Goal: Task Accomplishment & Management: Complete application form

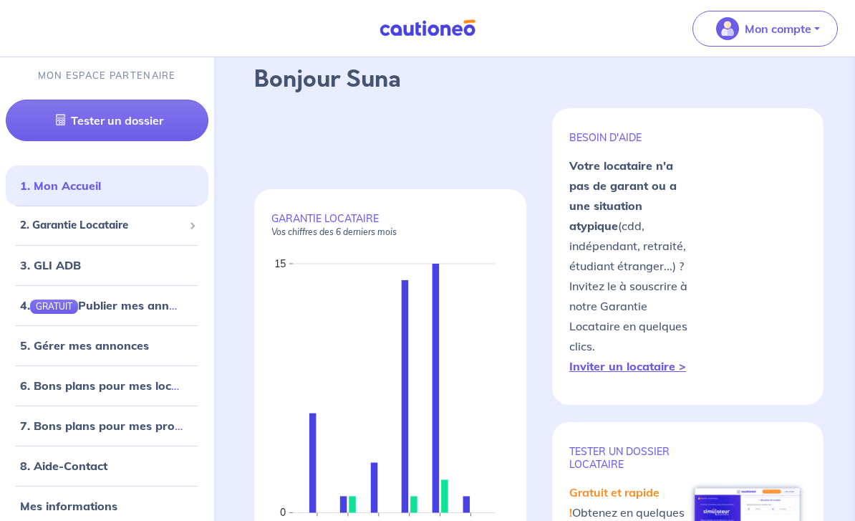
scroll to position [37, 0]
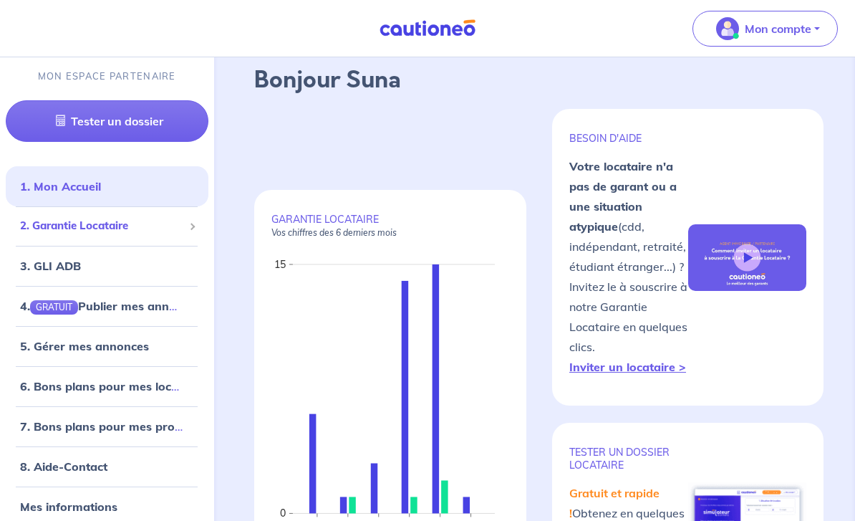
click at [141, 234] on span "2. Garantie Locataire" at bounding box center [101, 226] width 163 height 16
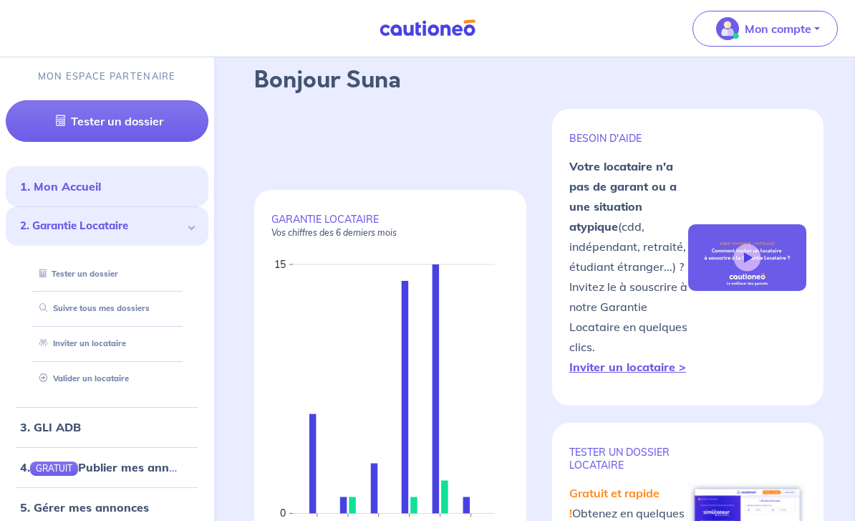
click at [126, 348] on link "Inviter un locataire" at bounding box center [80, 343] width 92 height 10
select select "FR"
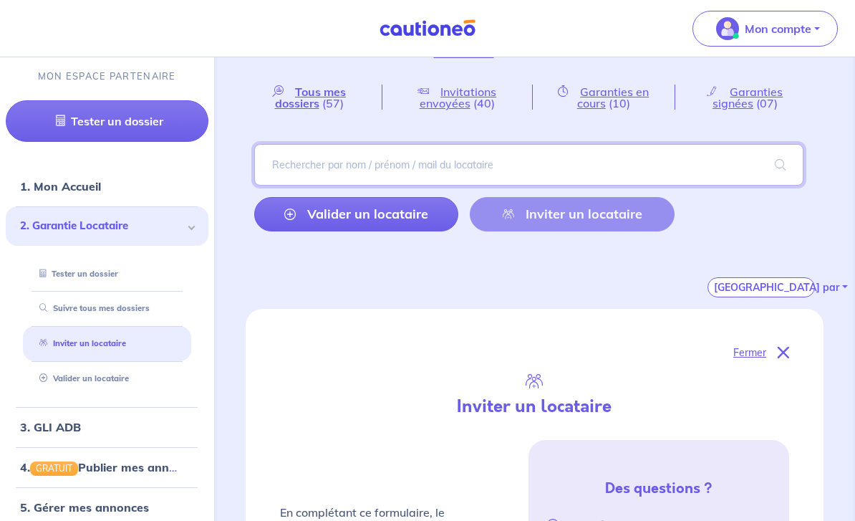
click at [559, 168] on input "search" at bounding box center [529, 165] width 550 height 42
type input "[PERSON_NAME]"
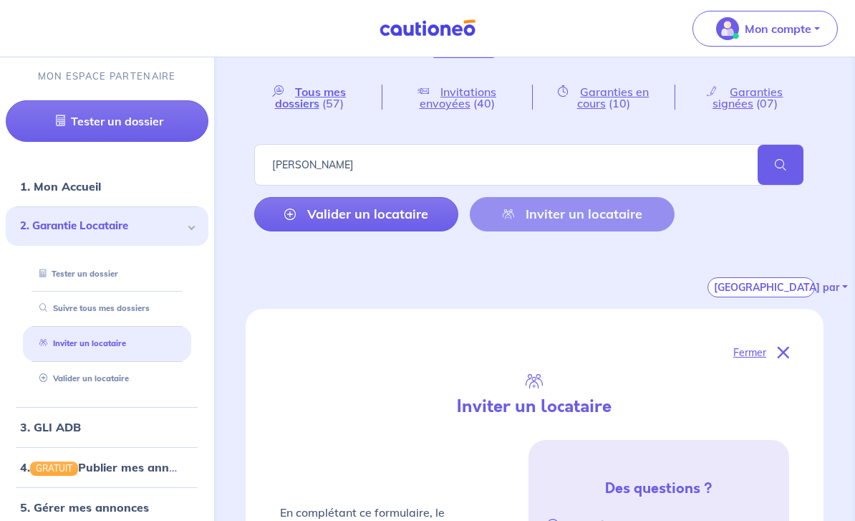
click at [407, 218] on link "Valider un locataire" at bounding box center [356, 214] width 205 height 34
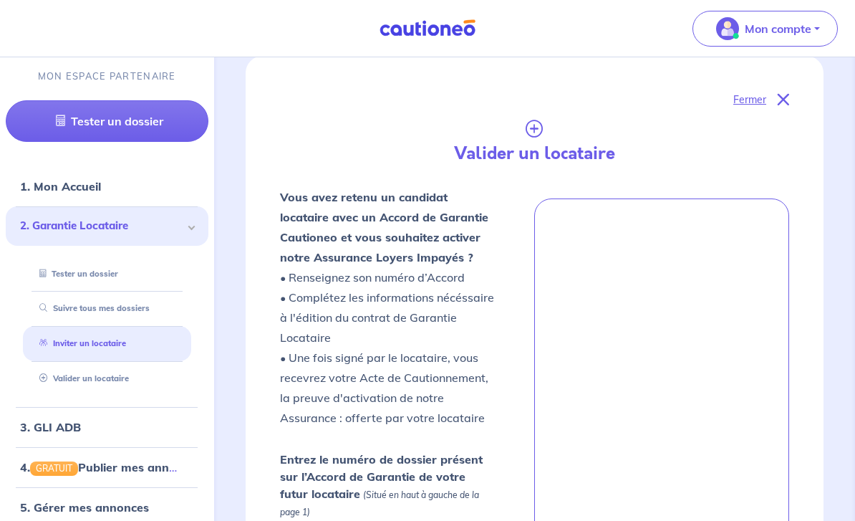
scroll to position [1236, 0]
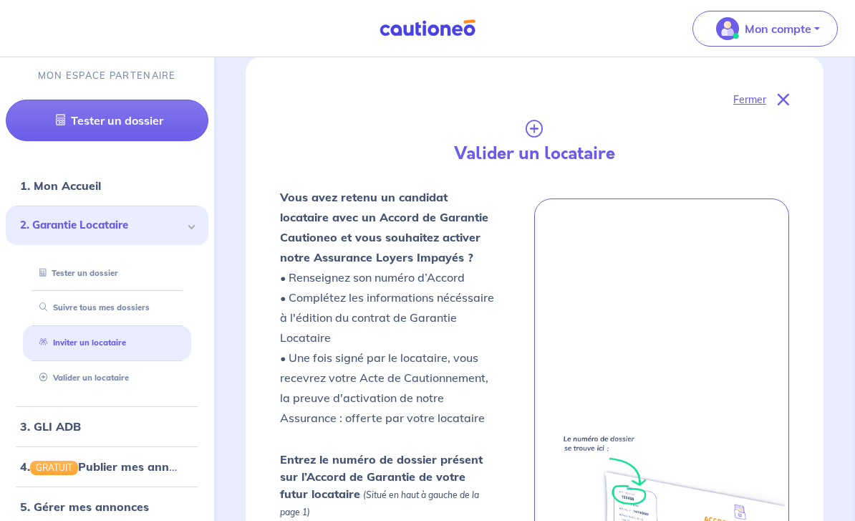
click at [741, 105] on p "Fermer" at bounding box center [750, 100] width 33 height 19
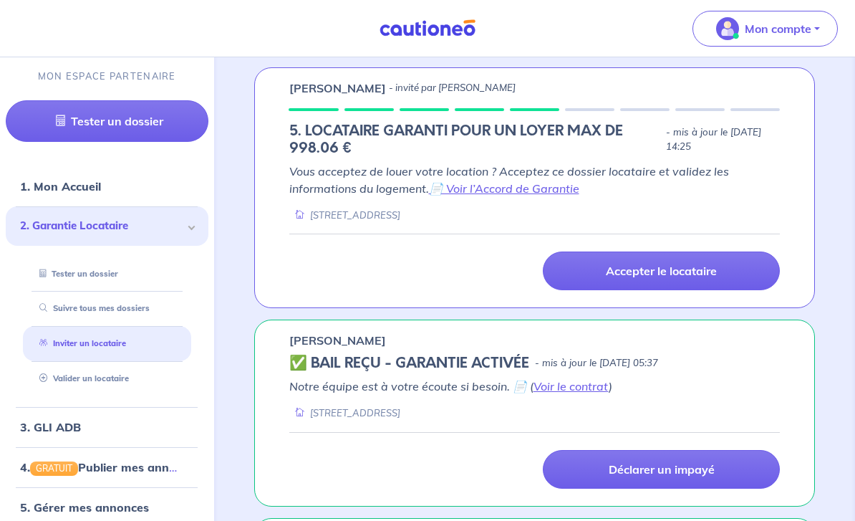
click at [110, 348] on link "Inviter un locataire" at bounding box center [80, 343] width 92 height 10
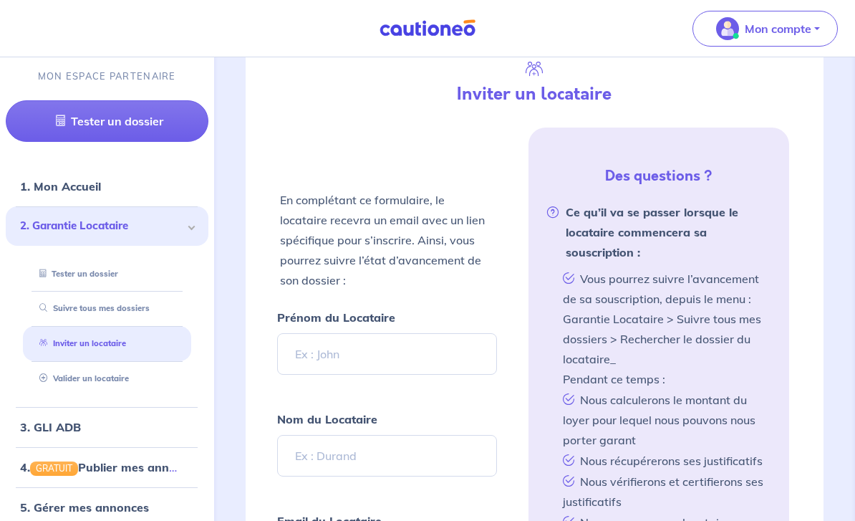
scroll to position [347, 0]
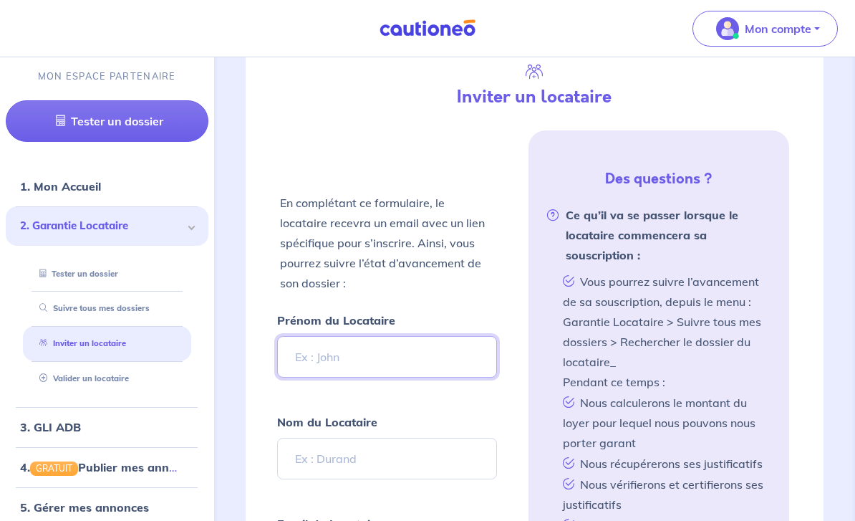
click at [434, 344] on input "Prénom du Locataire" at bounding box center [387, 357] width 221 height 42
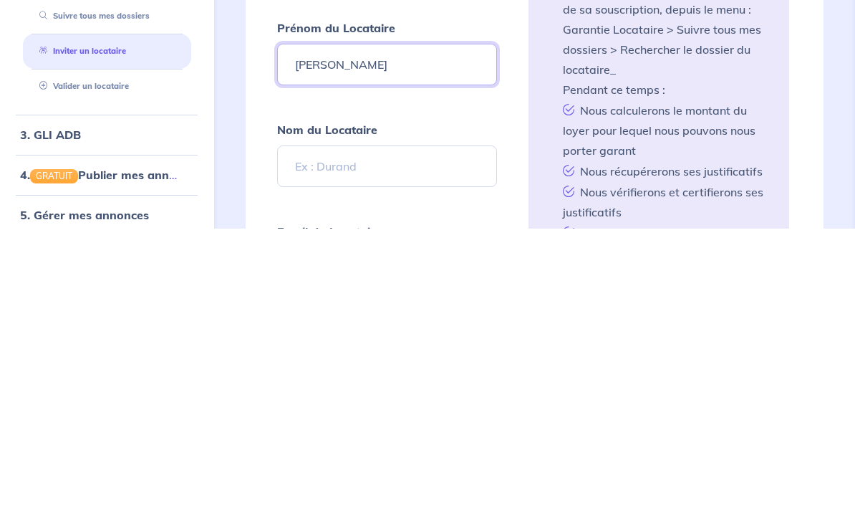
type input "[PERSON_NAME]"
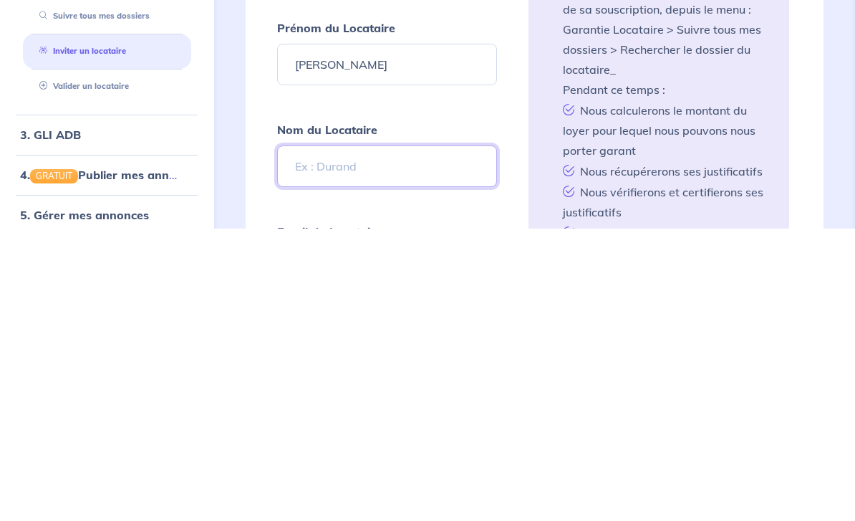
click at [407, 438] on input "Nom du Locataire" at bounding box center [387, 459] width 221 height 42
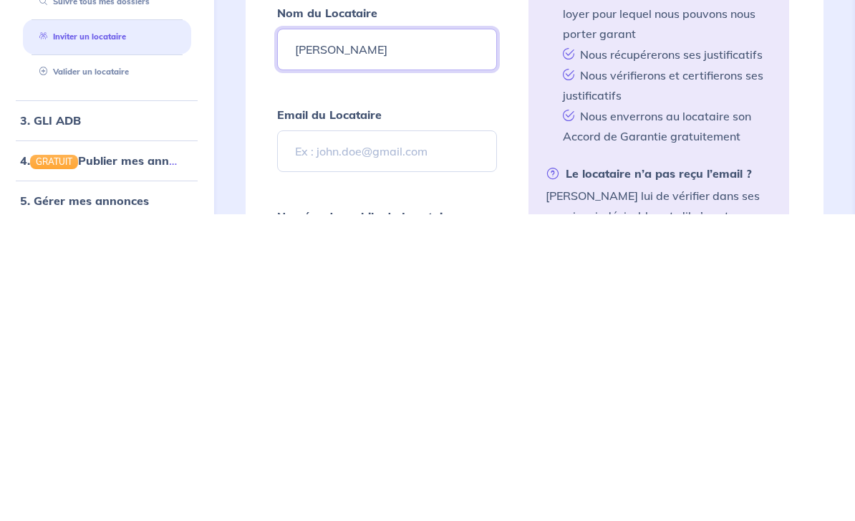
scroll to position [451, 0]
type input "[PERSON_NAME]"
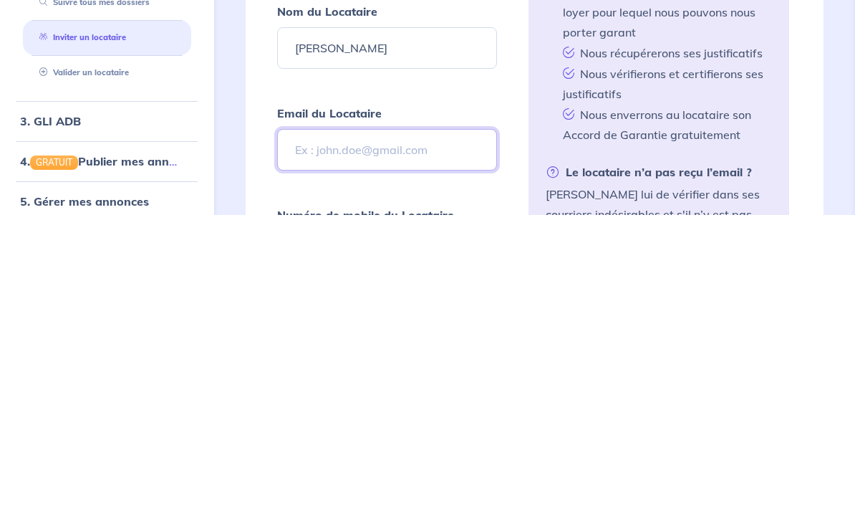
click at [424, 435] on input "Email du Locataire" at bounding box center [387, 456] width 221 height 42
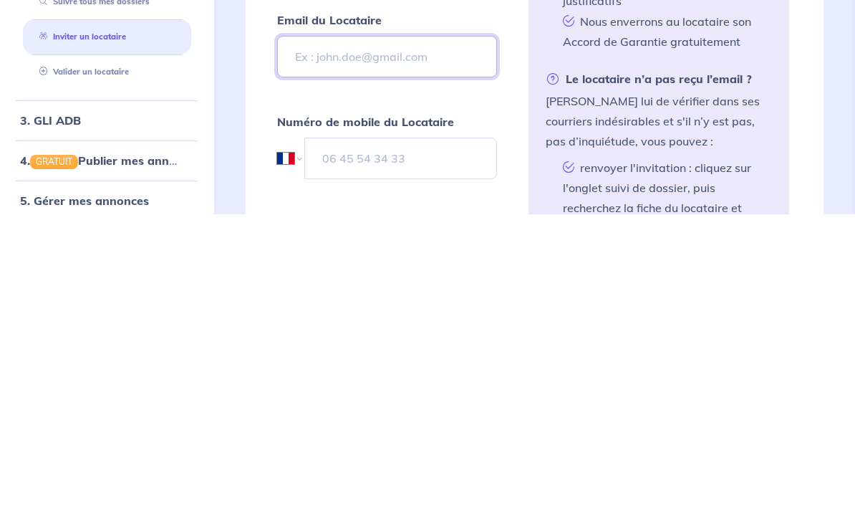
scroll to position [551, 0]
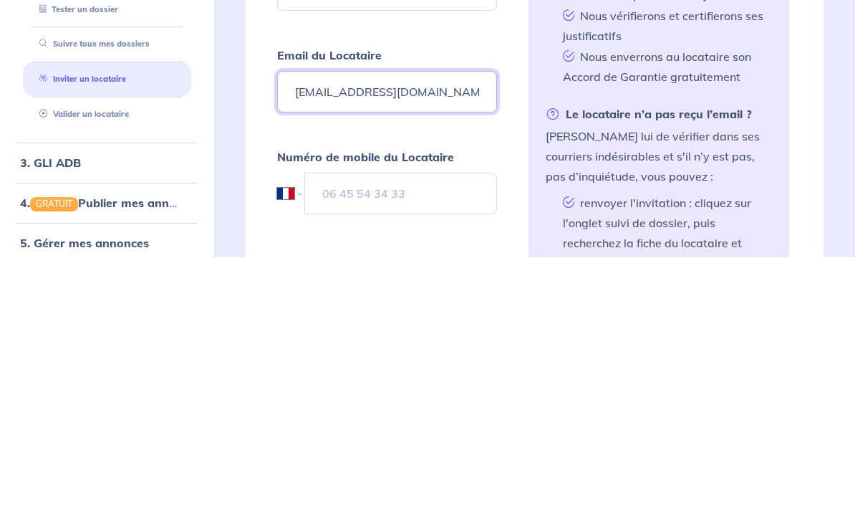
type input "[EMAIL_ADDRESS][DOMAIN_NAME]"
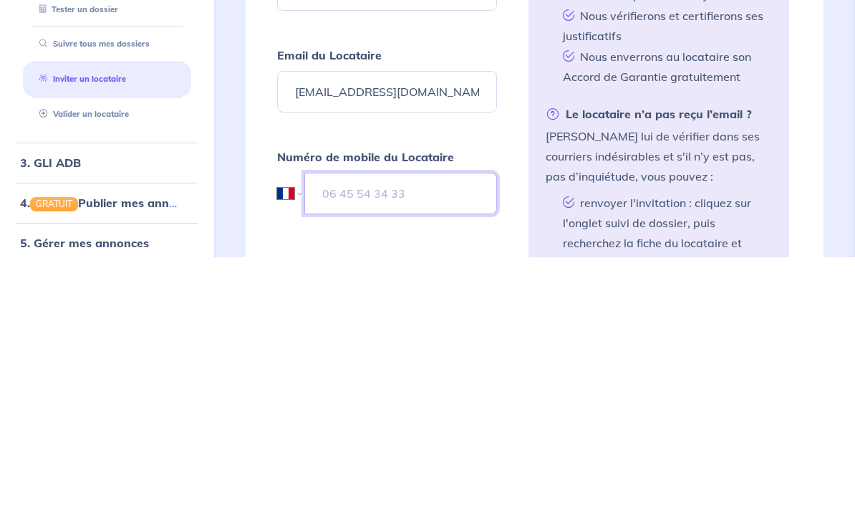
click at [430, 437] on input "tel" at bounding box center [400, 458] width 193 height 42
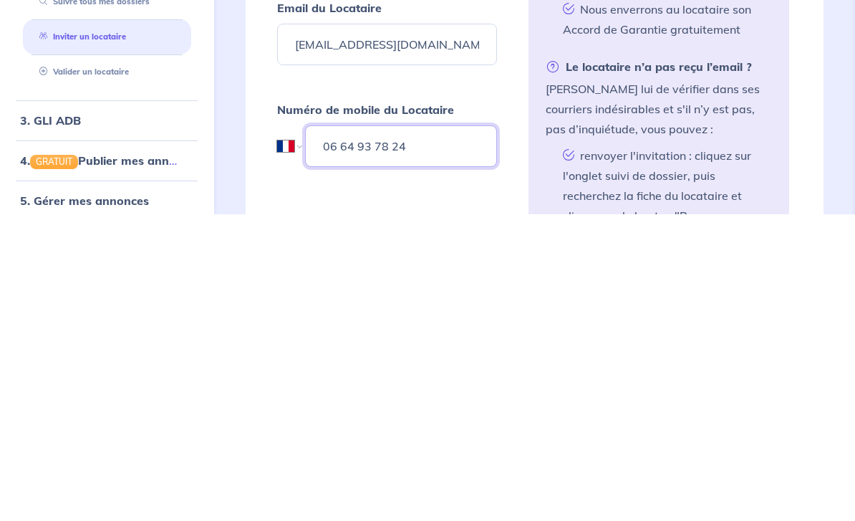
scroll to position [610, 0]
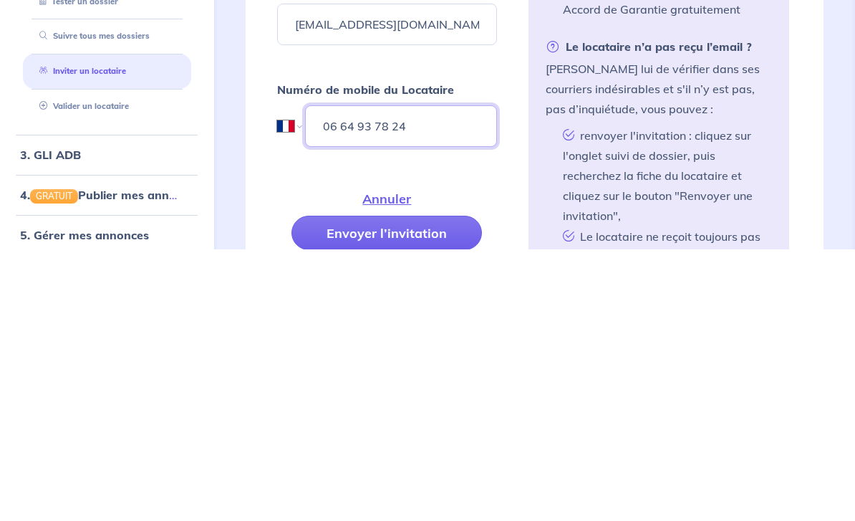
type input "06 64 93 78 24"
click at [419, 488] on button "Envoyer l’invitation" at bounding box center [387, 505] width 191 height 34
